Goal: Transaction & Acquisition: Purchase product/service

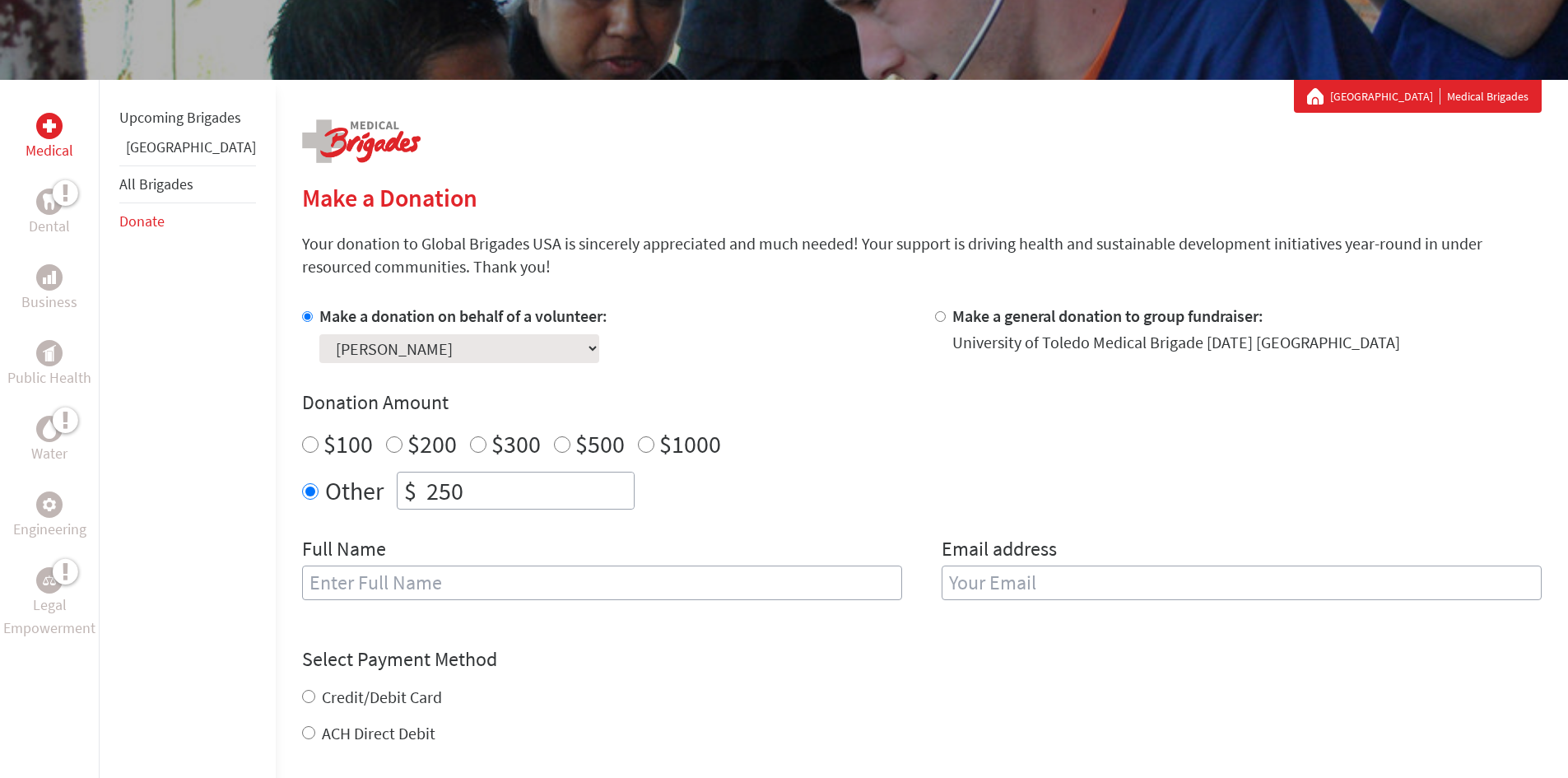
scroll to position [247, 0]
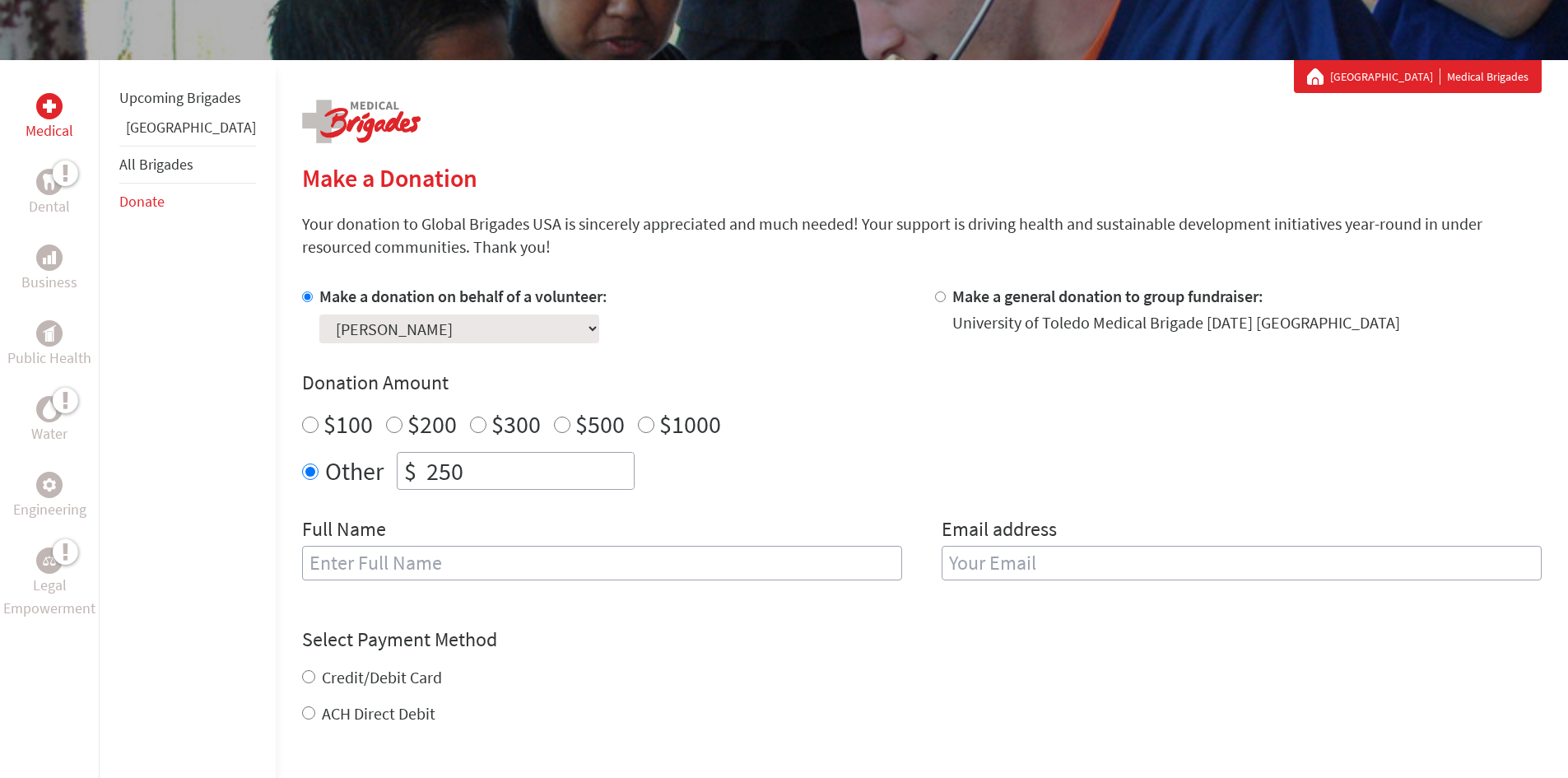
click at [448, 332] on select "Select a volunteer... [PERSON_NAME] [PERSON_NAME] [PERSON_NAME] [PERSON_NAME] […" at bounding box center [459, 329] width 280 height 29
click at [454, 331] on select "Select a volunteer... [PERSON_NAME] [PERSON_NAME] [PERSON_NAME] [PERSON_NAME] […" at bounding box center [459, 329] width 280 height 29
click at [148, 211] on link "Donate" at bounding box center [141, 201] width 45 height 19
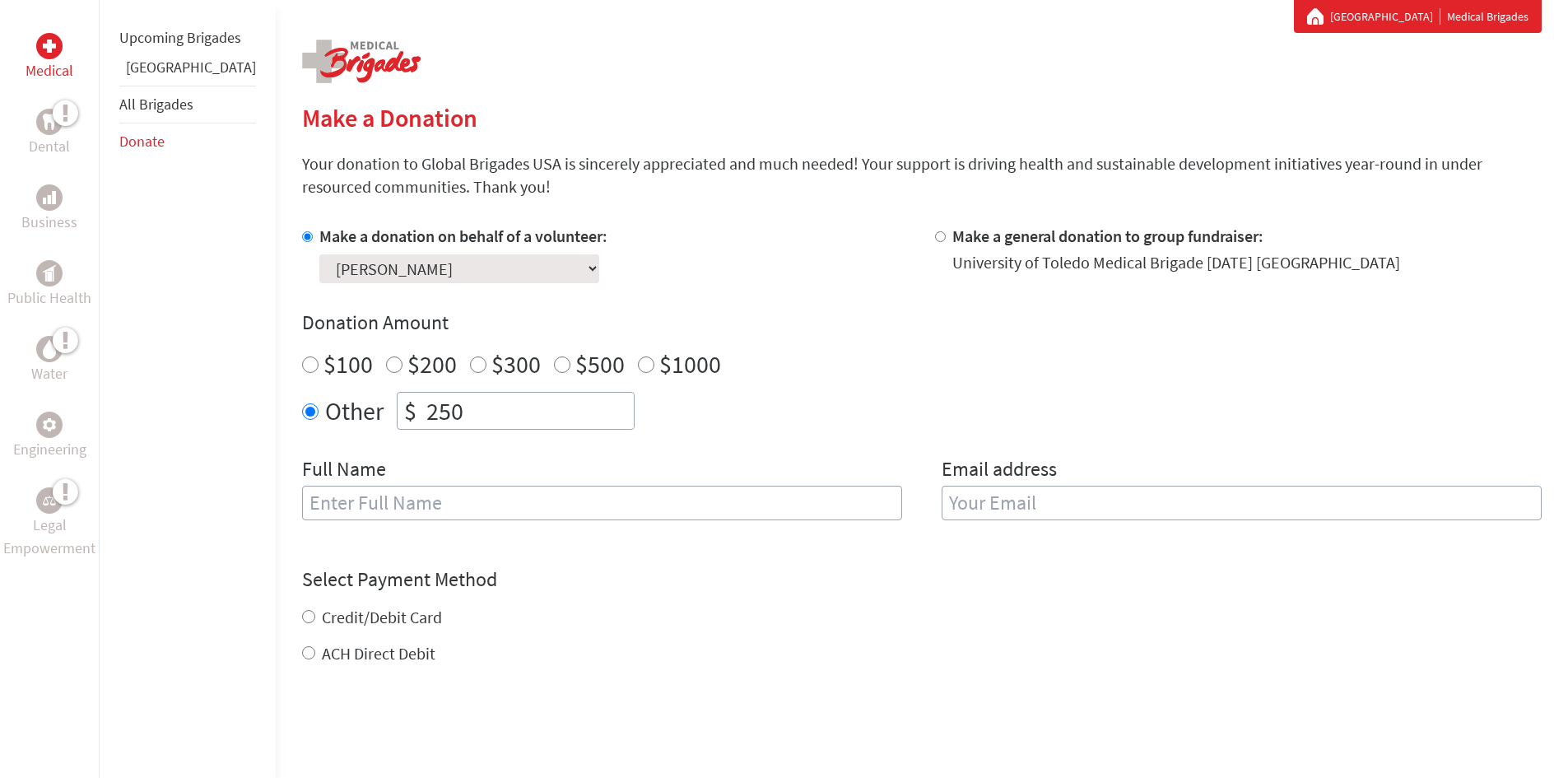
scroll to position [329, 0]
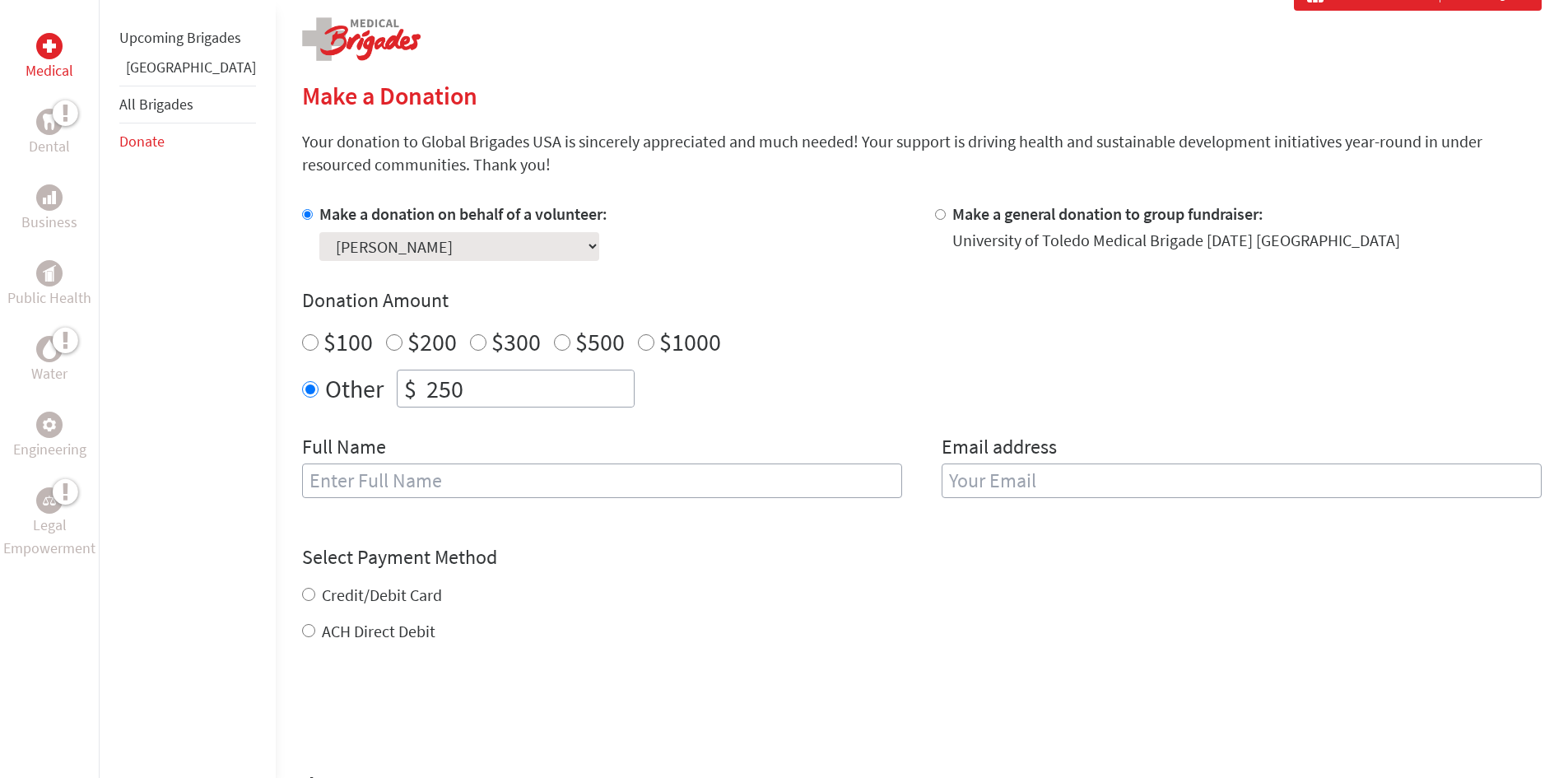
click at [482, 479] on input "text" at bounding box center [601, 481] width 600 height 34
type input "[PERSON_NAME]"
type input "deborah.hendricks@utoledo.edu"
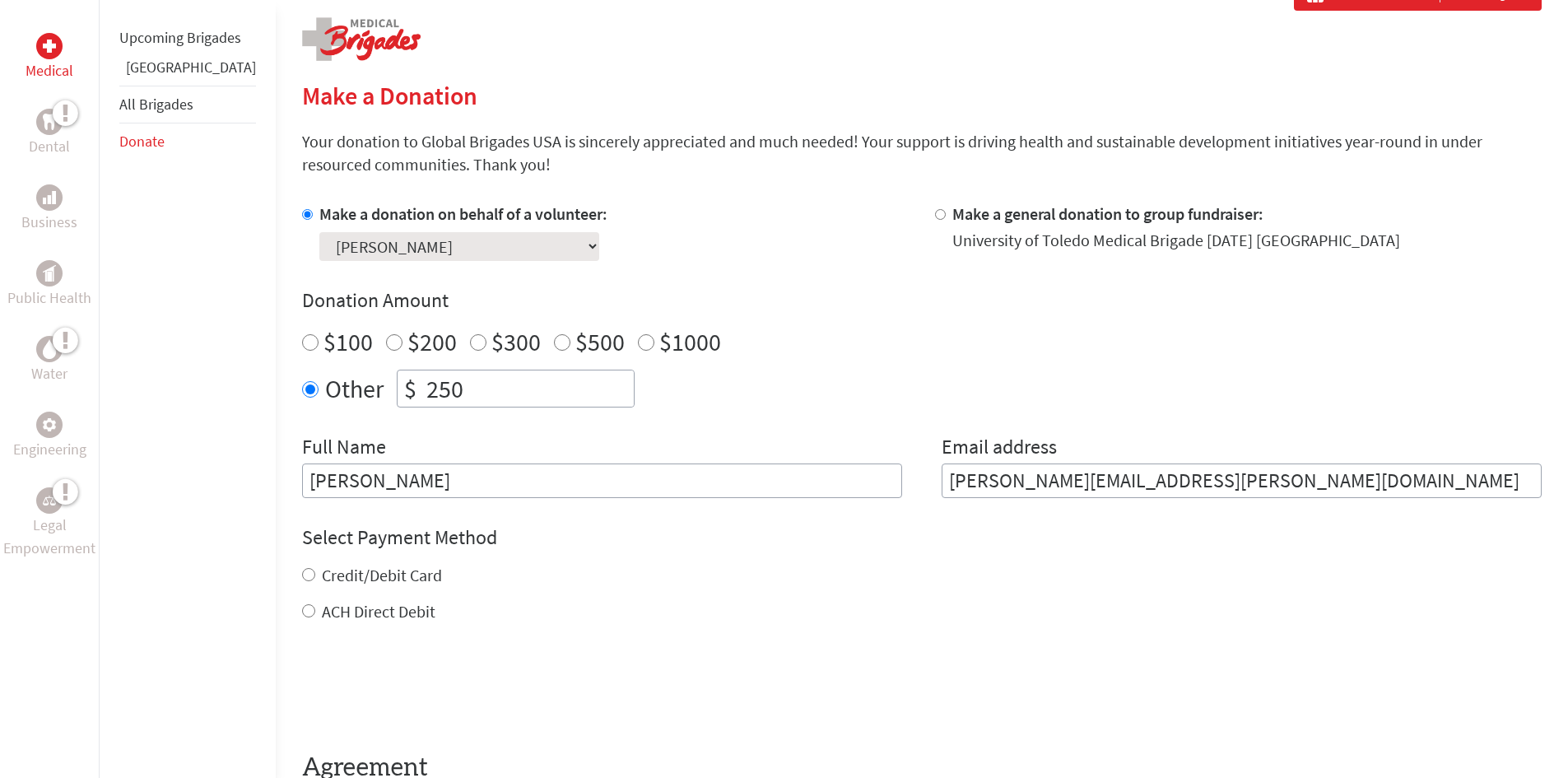
click at [302, 575] on input "Credit/Debit Card" at bounding box center [309, 575] width 13 height 13
radio input "true"
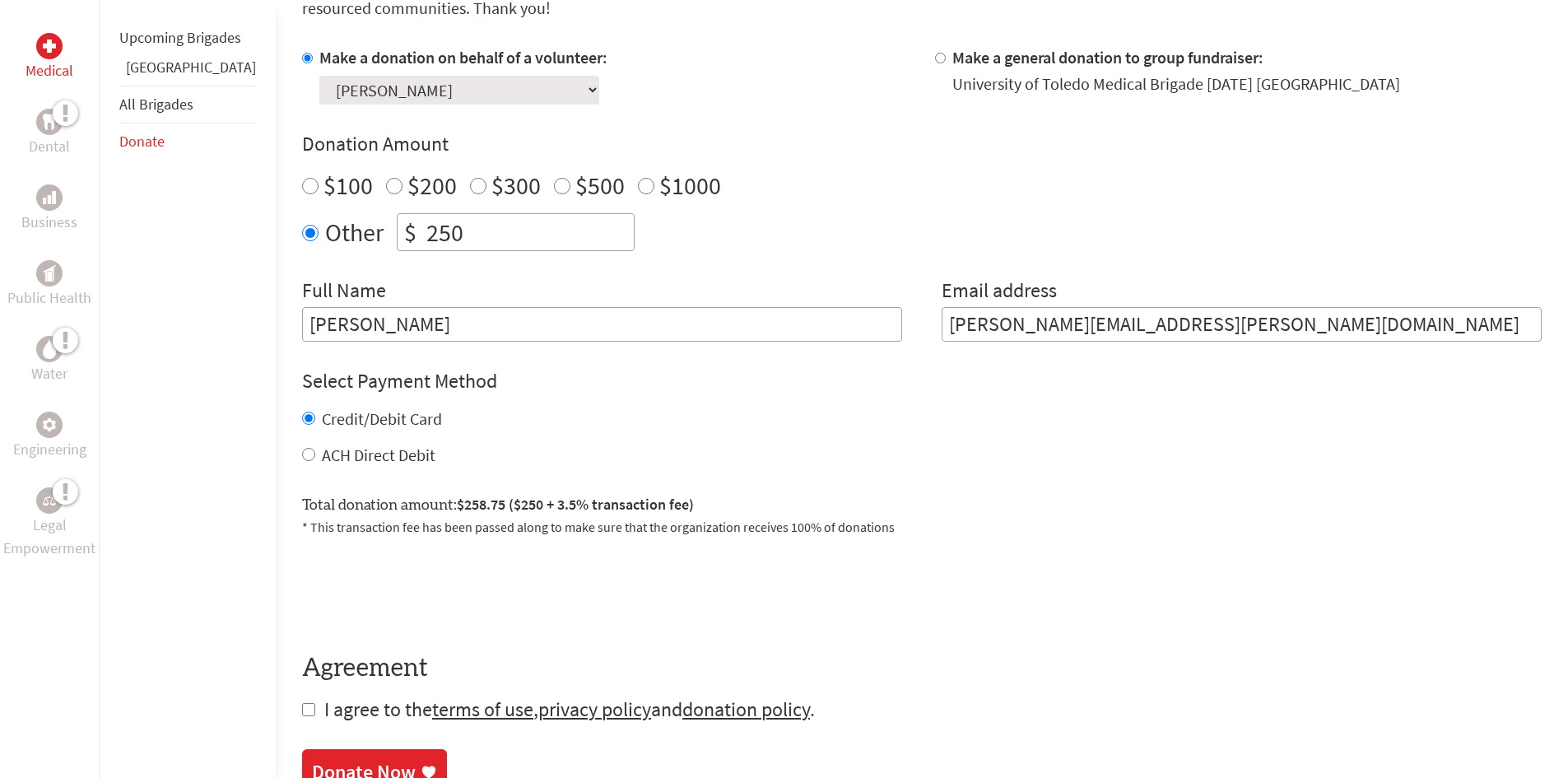
scroll to position [494, 0]
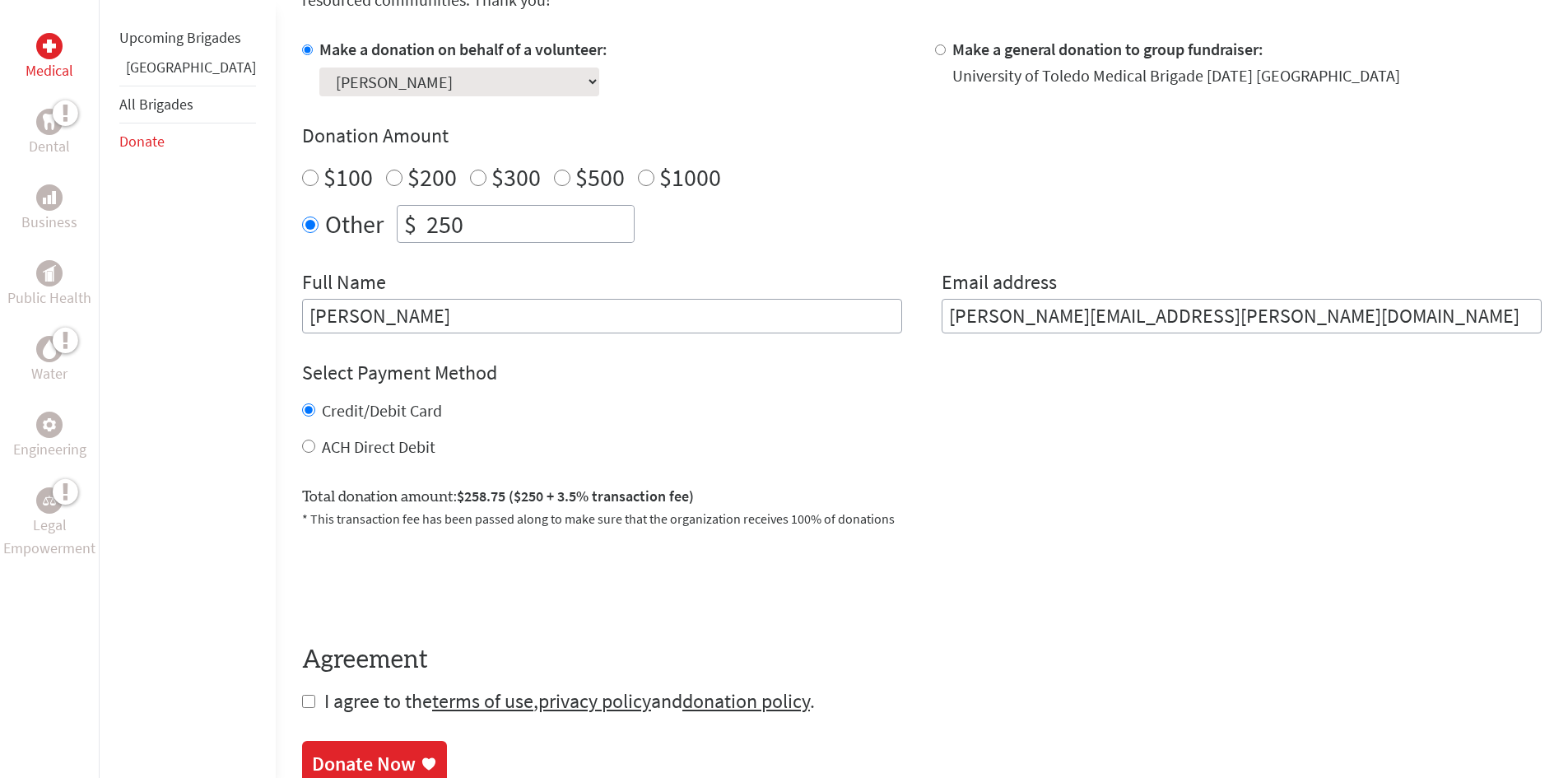
click at [302, 703] on input "checkbox" at bounding box center [309, 702] width 13 height 13
checkbox input "true"
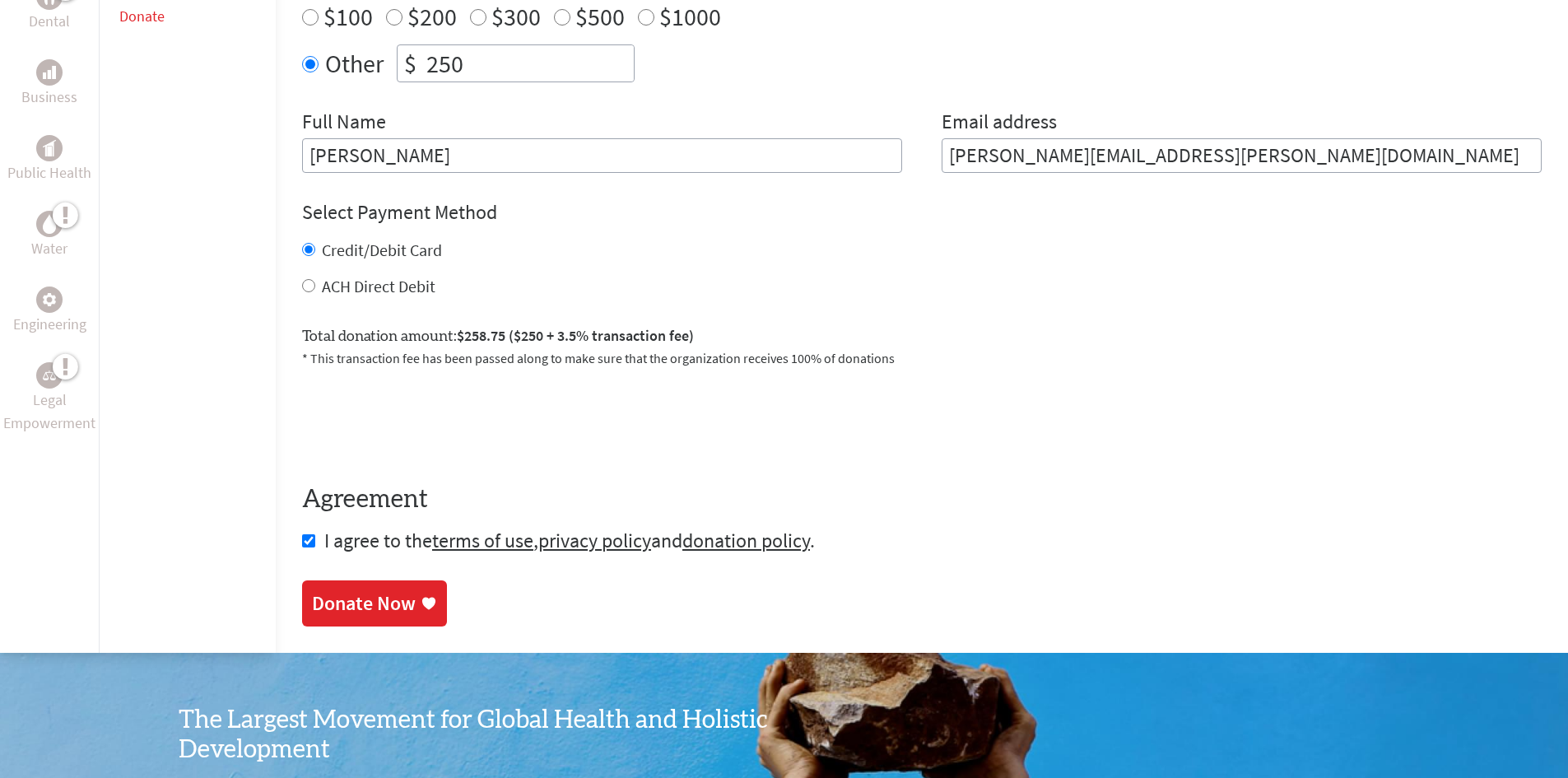
scroll to position [659, 0]
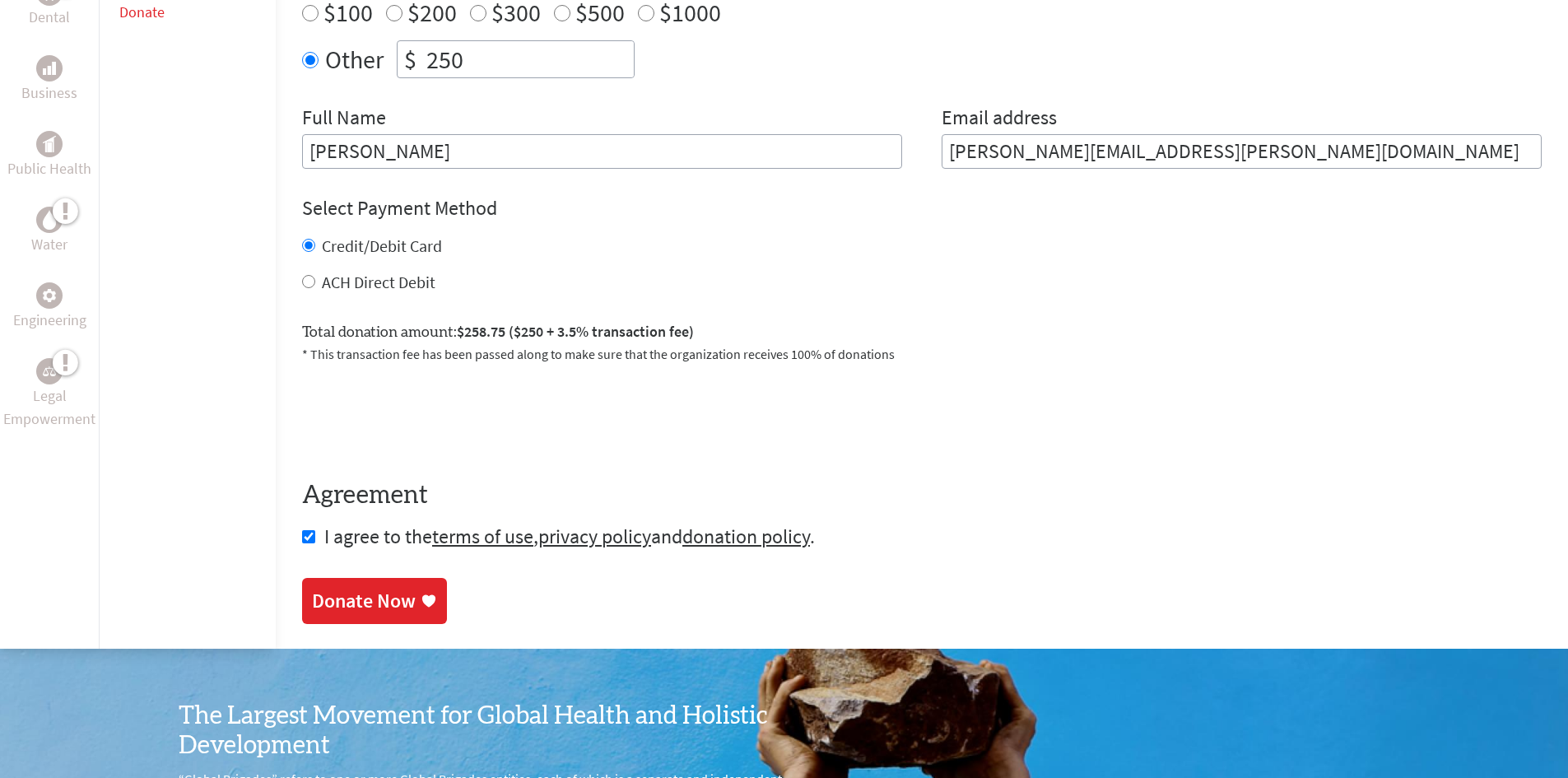
click at [327, 605] on div "Donate Now" at bounding box center [363, 602] width 104 height 27
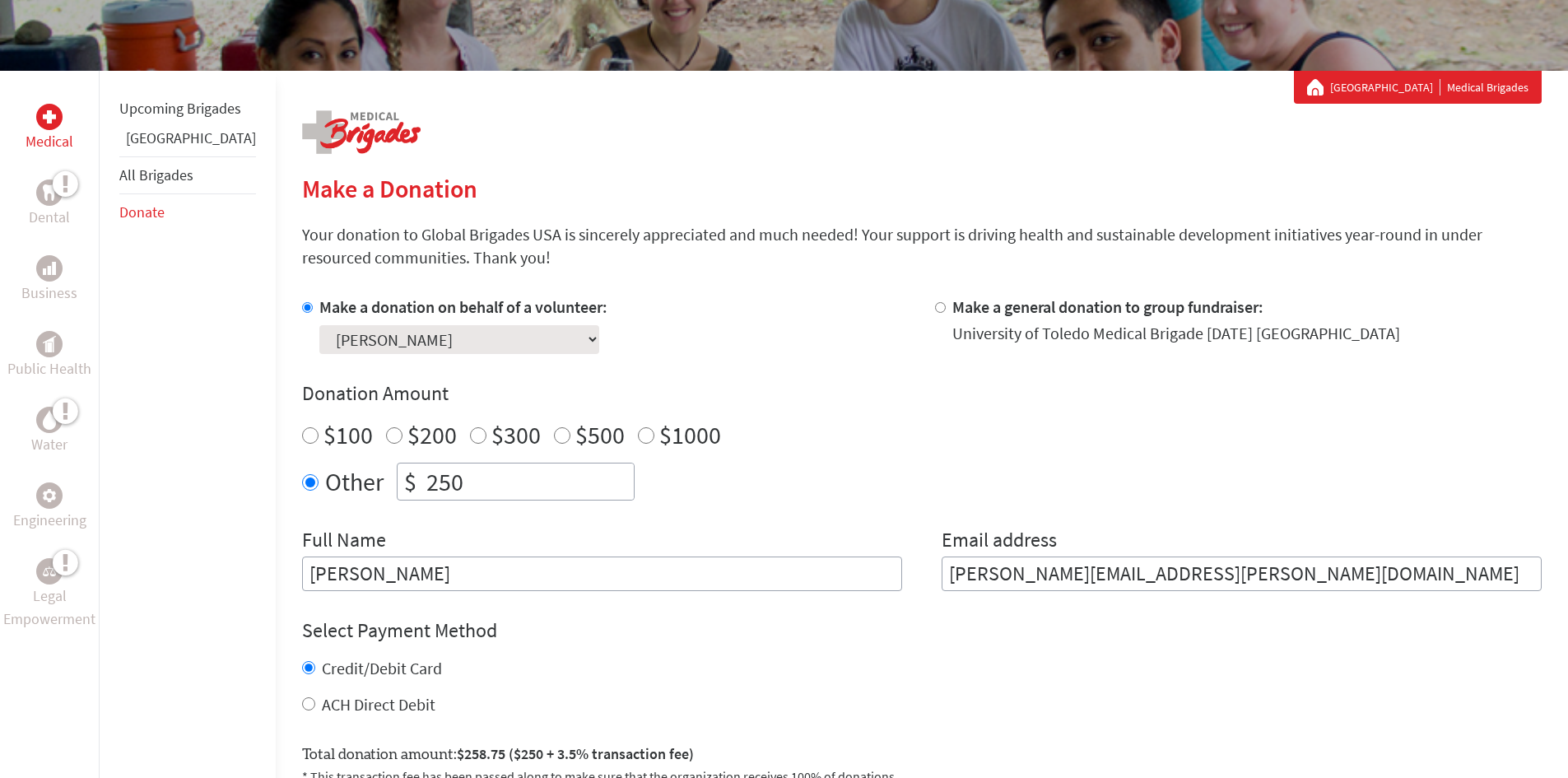
scroll to position [247, 0]
